Goal: Register for event/course

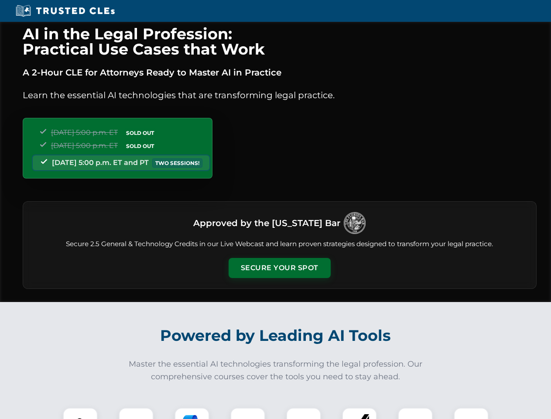
click at [279, 268] on button "Secure Your Spot" at bounding box center [279, 268] width 102 height 20
click at [80, 413] on img at bounding box center [80, 424] width 25 height 25
